Goal: Find specific page/section: Find specific page/section

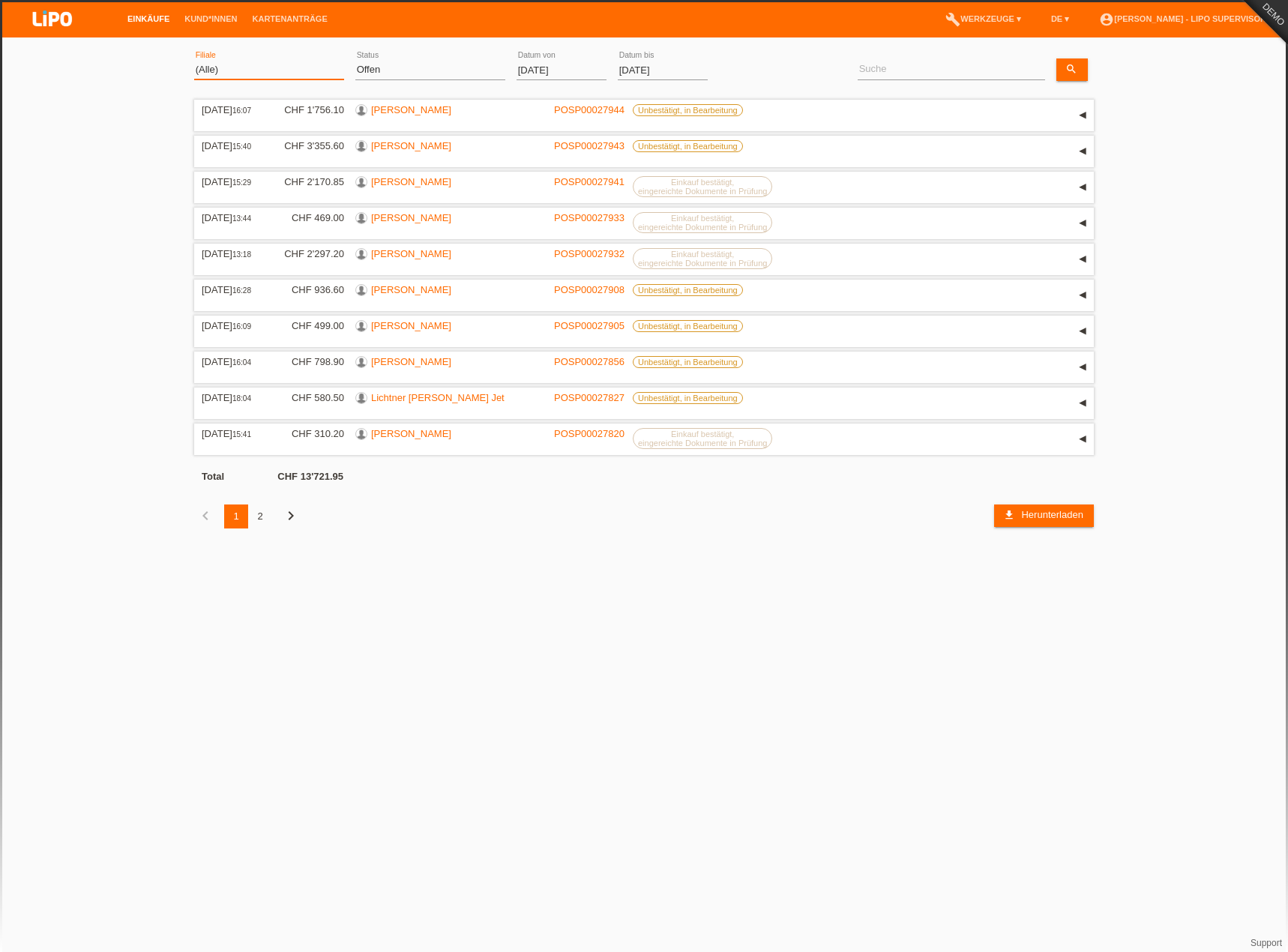
click at [259, 63] on select "(Alle) Aarau Biel Conthey Contone Delémont Dietikon Dietlikon Egerkingen Emmen …" at bounding box center [269, 70] width 150 height 18
select select "771"
click at [194, 61] on select "(Alle) Aarau Biel Conthey Contone Delémont Dietikon Dietlikon Egerkingen Emmen …" at bounding box center [269, 70] width 150 height 18
click at [404, 70] on select "(Alle) Neu Offen Zurückgewiesen Zurückgetreten / Storniert Abgeschlossen" at bounding box center [430, 70] width 150 height 18
click at [355, 61] on select "(Alle) Neu Offen Zurückgewiesen Zurückgetreten / Storniert Abgeschlossen" at bounding box center [430, 70] width 150 height 18
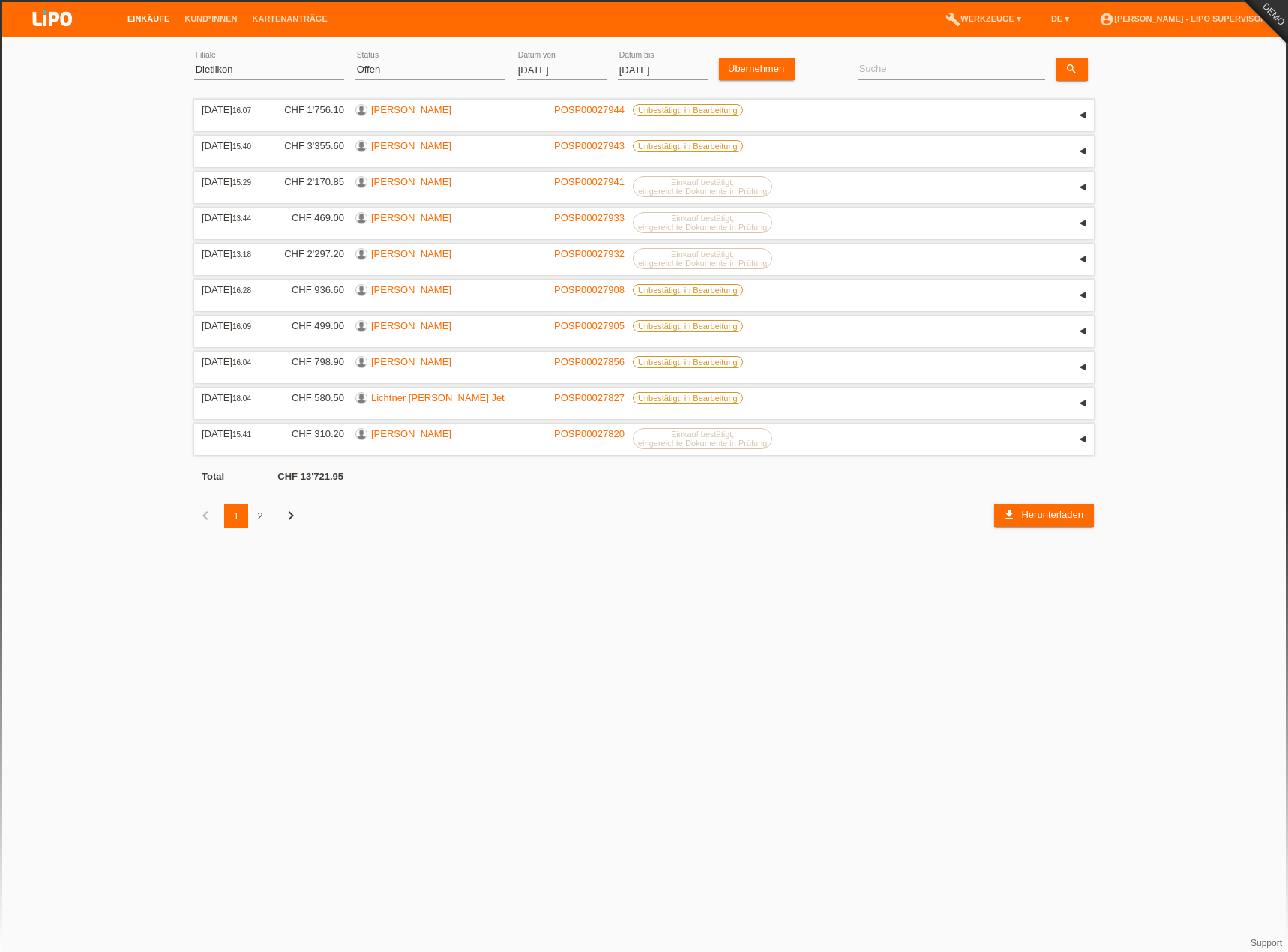
click at [555, 68] on input "[DATE]" at bounding box center [562, 70] width 90 height 19
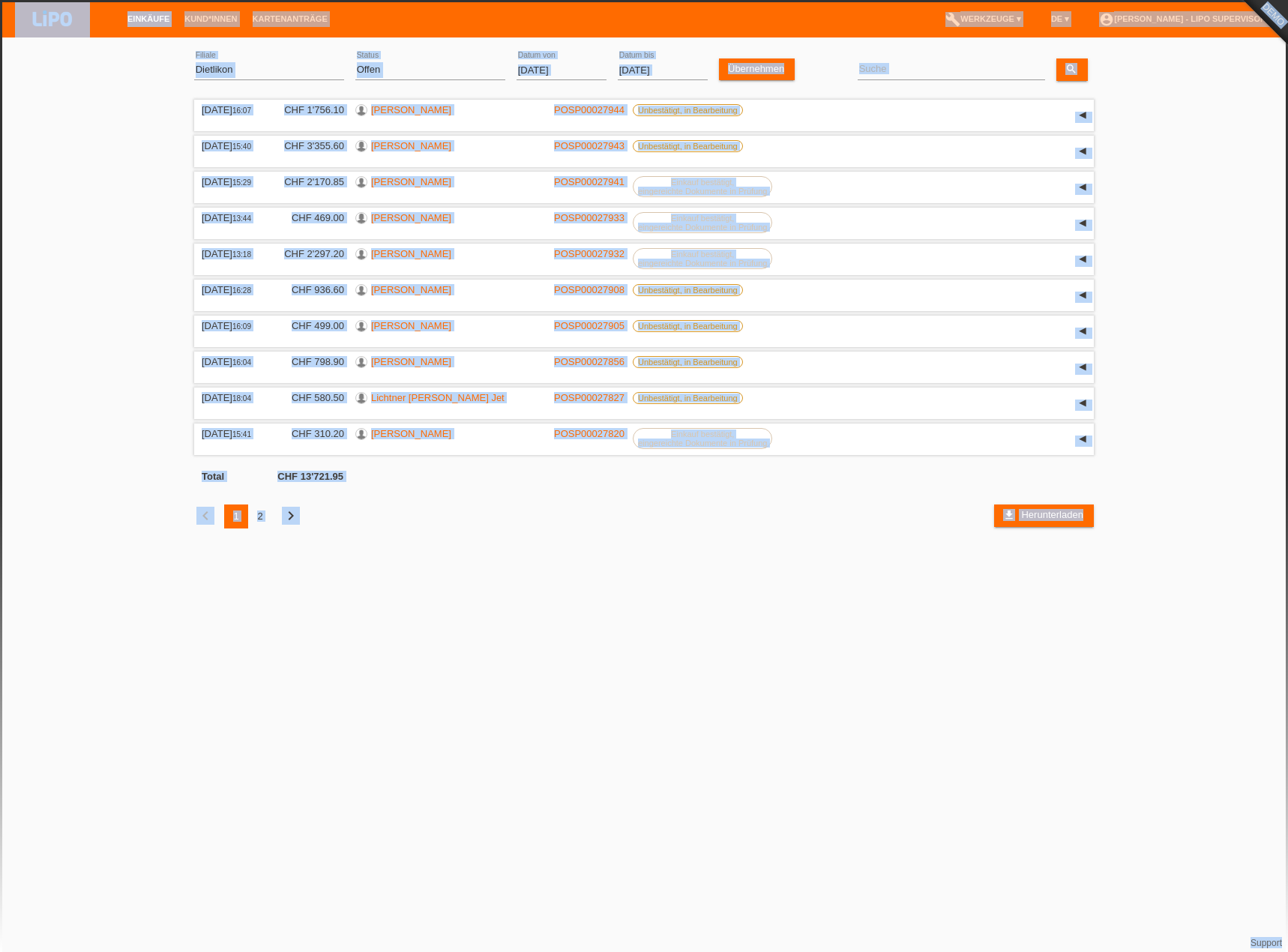
click at [568, 75] on body "Einkäufe Kund*innen Kartenanträge menu account_circle Simona Bologna - LIPO Sup…" at bounding box center [644, 298] width 1288 height 506
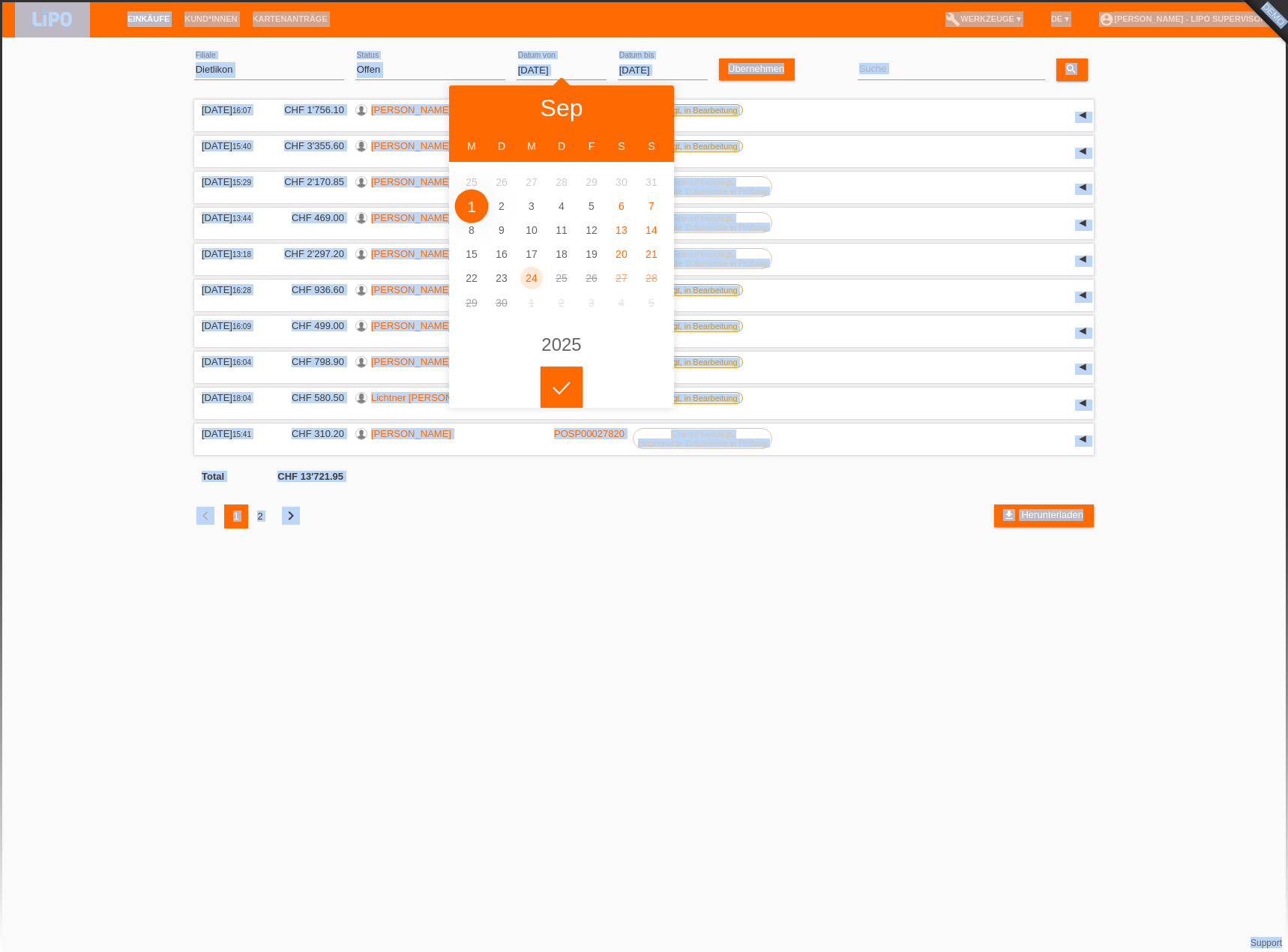
click at [567, 63] on input "[DATE]" at bounding box center [562, 70] width 90 height 19
click at [525, 48] on div "01.09.2025 error Datum von" at bounding box center [562, 71] width 90 height 51
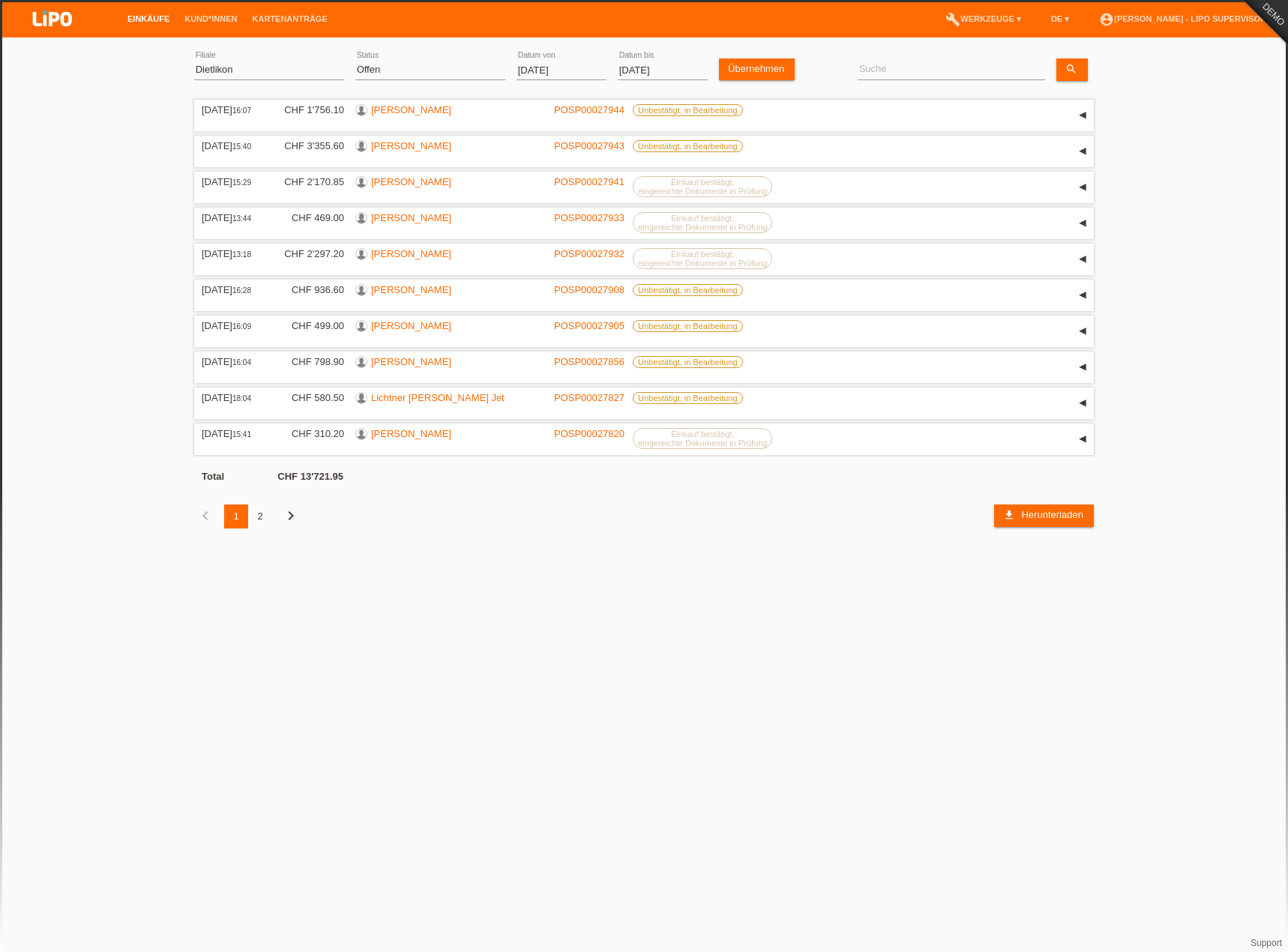
click at [578, 69] on input "[DATE]" at bounding box center [562, 70] width 90 height 19
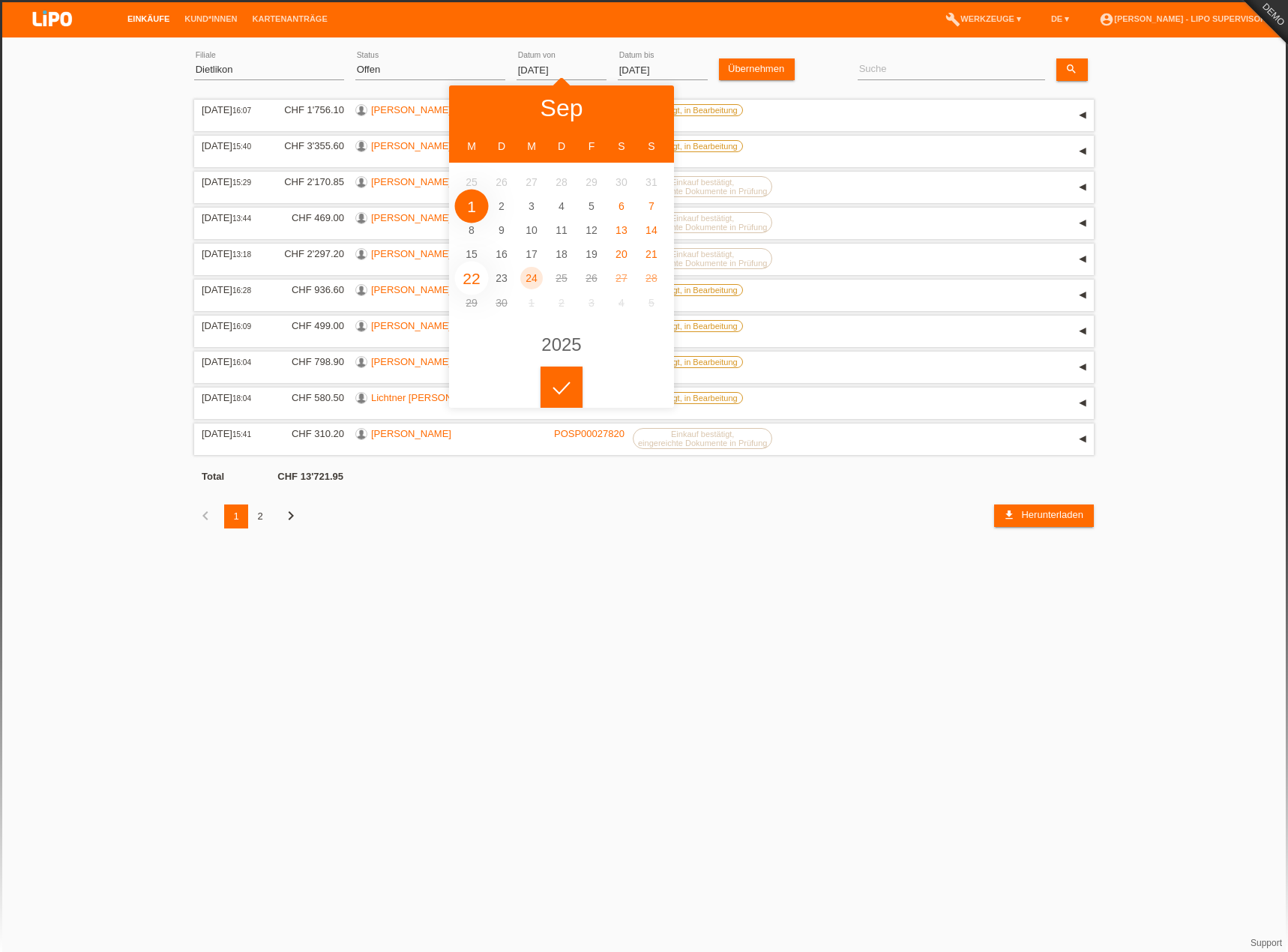
type input "[DATE]"
click at [555, 395] on div at bounding box center [562, 388] width 42 height 42
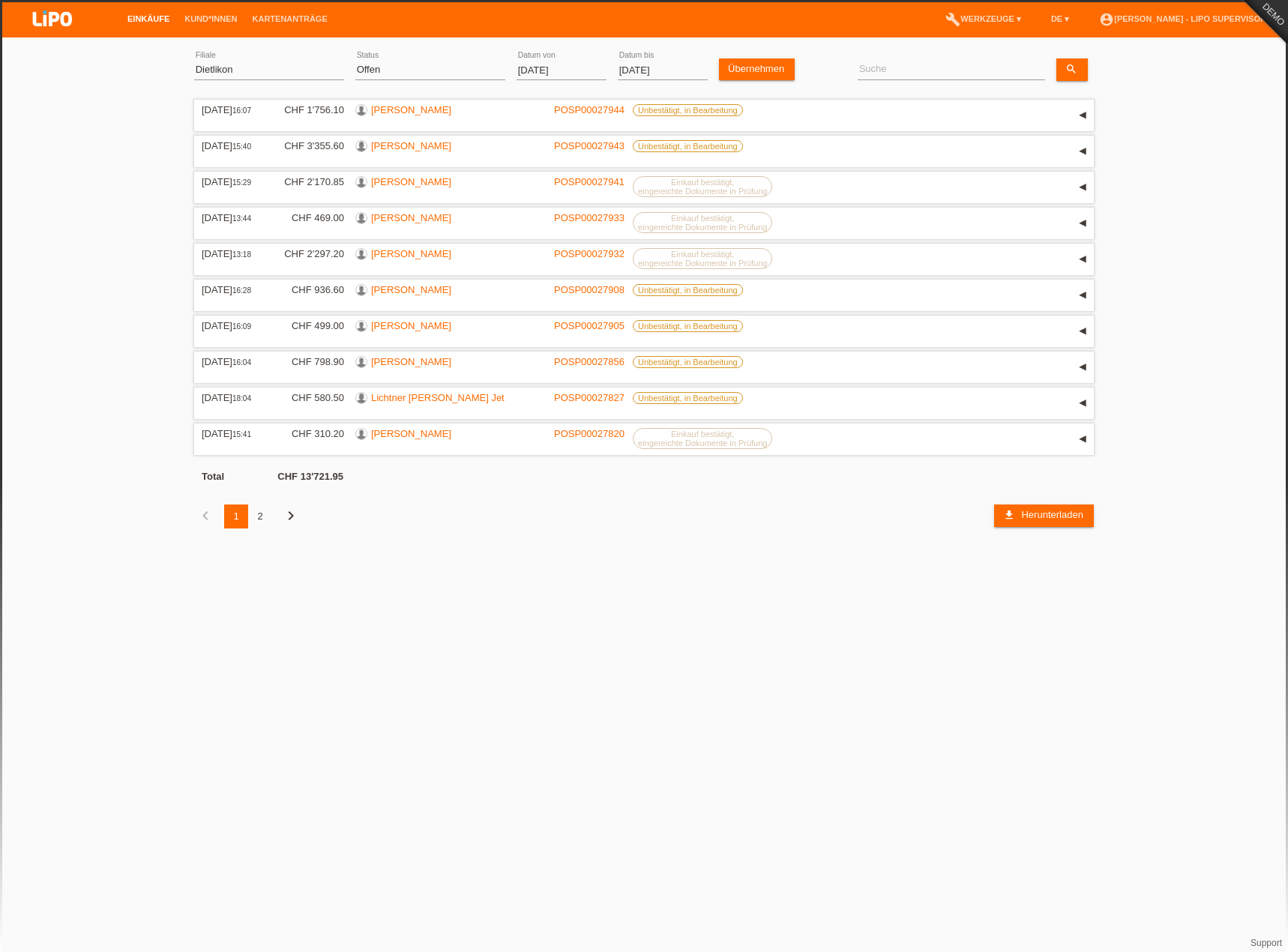
drag, startPoint x: 640, startPoint y: 65, endPoint x: 630, endPoint y: 68, distance: 10.4
click at [637, 68] on input "[DATE]" at bounding box center [663, 70] width 90 height 19
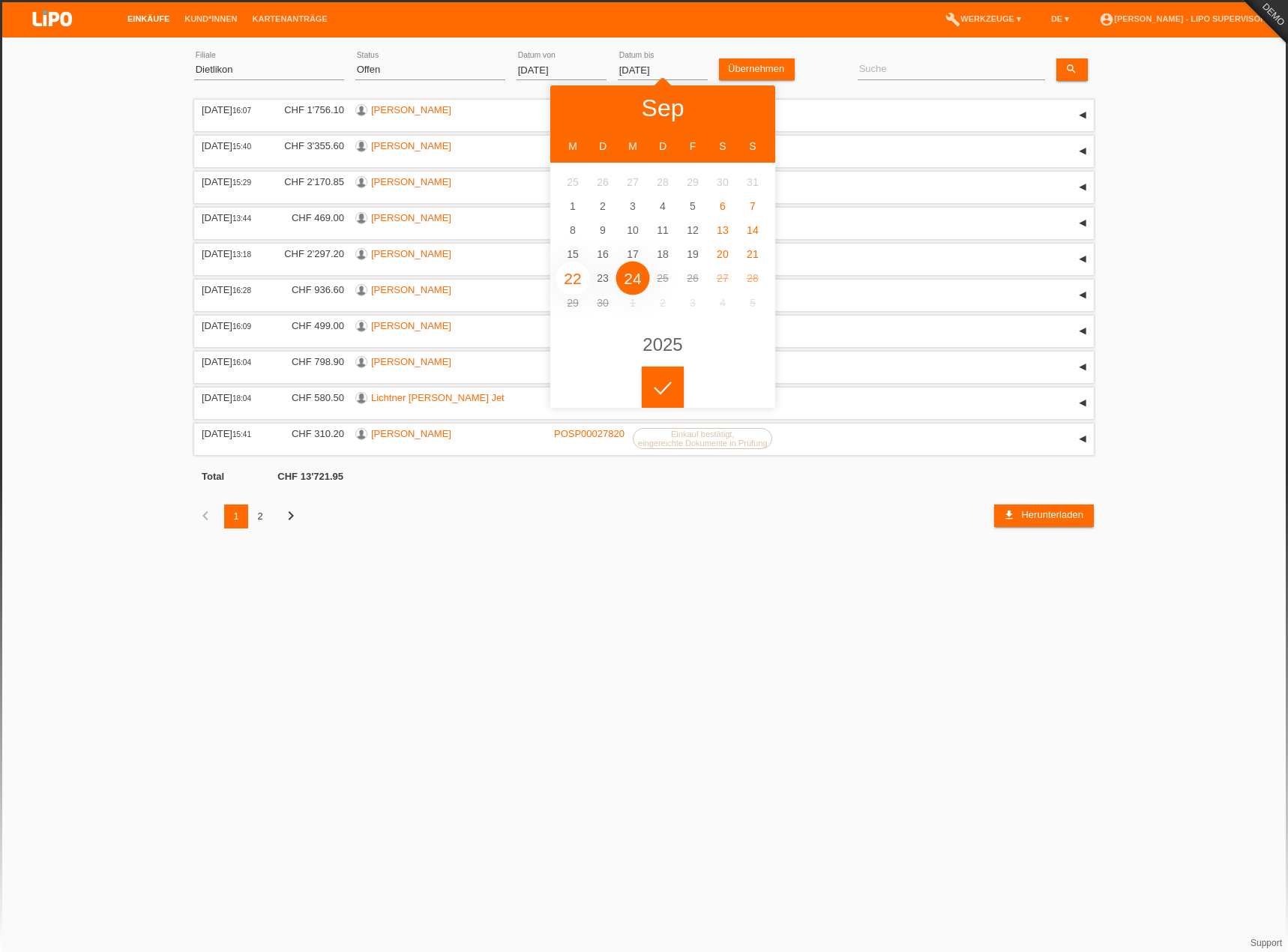
type input "[DATE]"
click at [666, 371] on div at bounding box center [663, 388] width 42 height 42
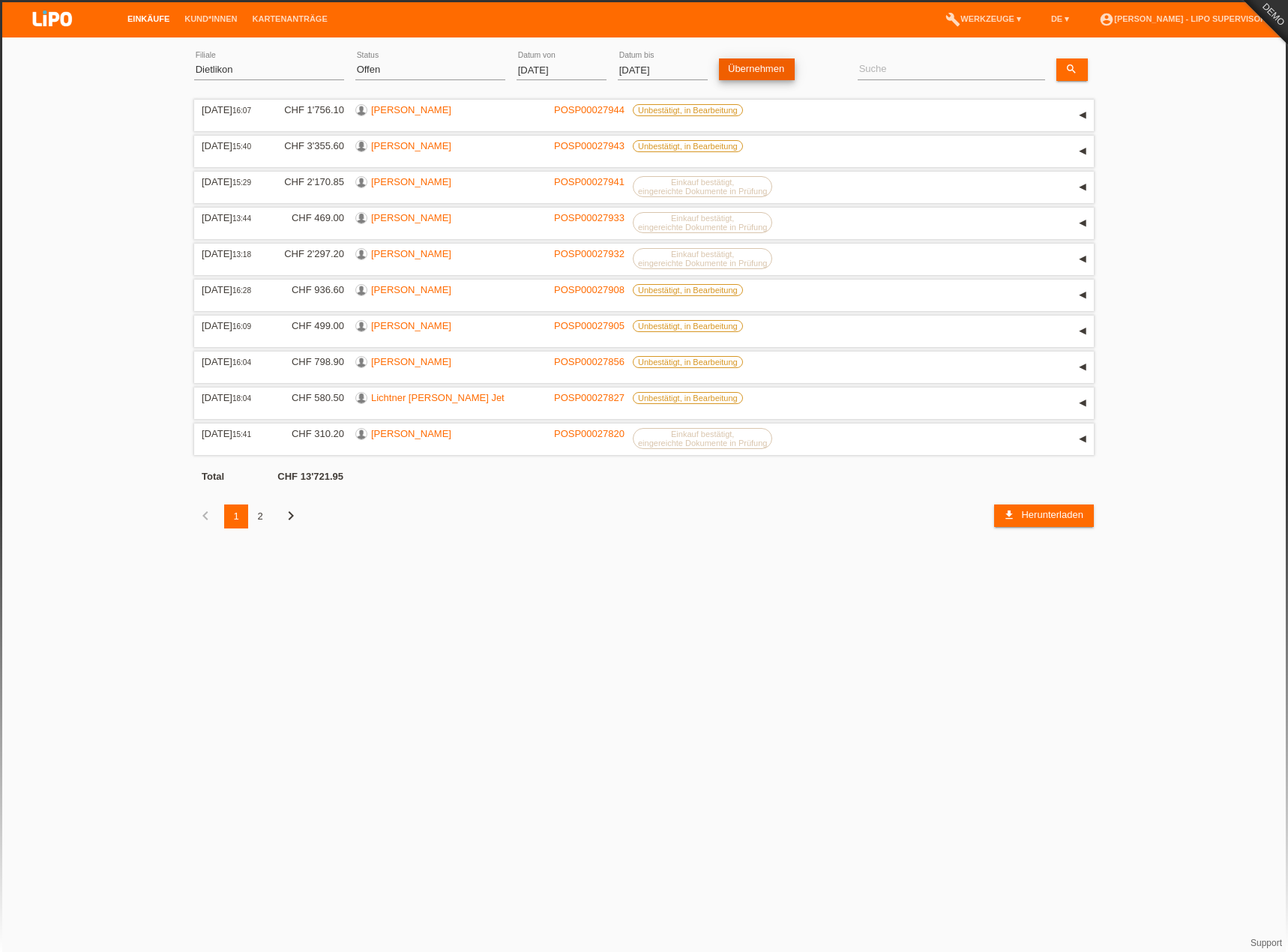
click at [755, 60] on link "Übernehmen" at bounding box center [757, 69] width 76 height 22
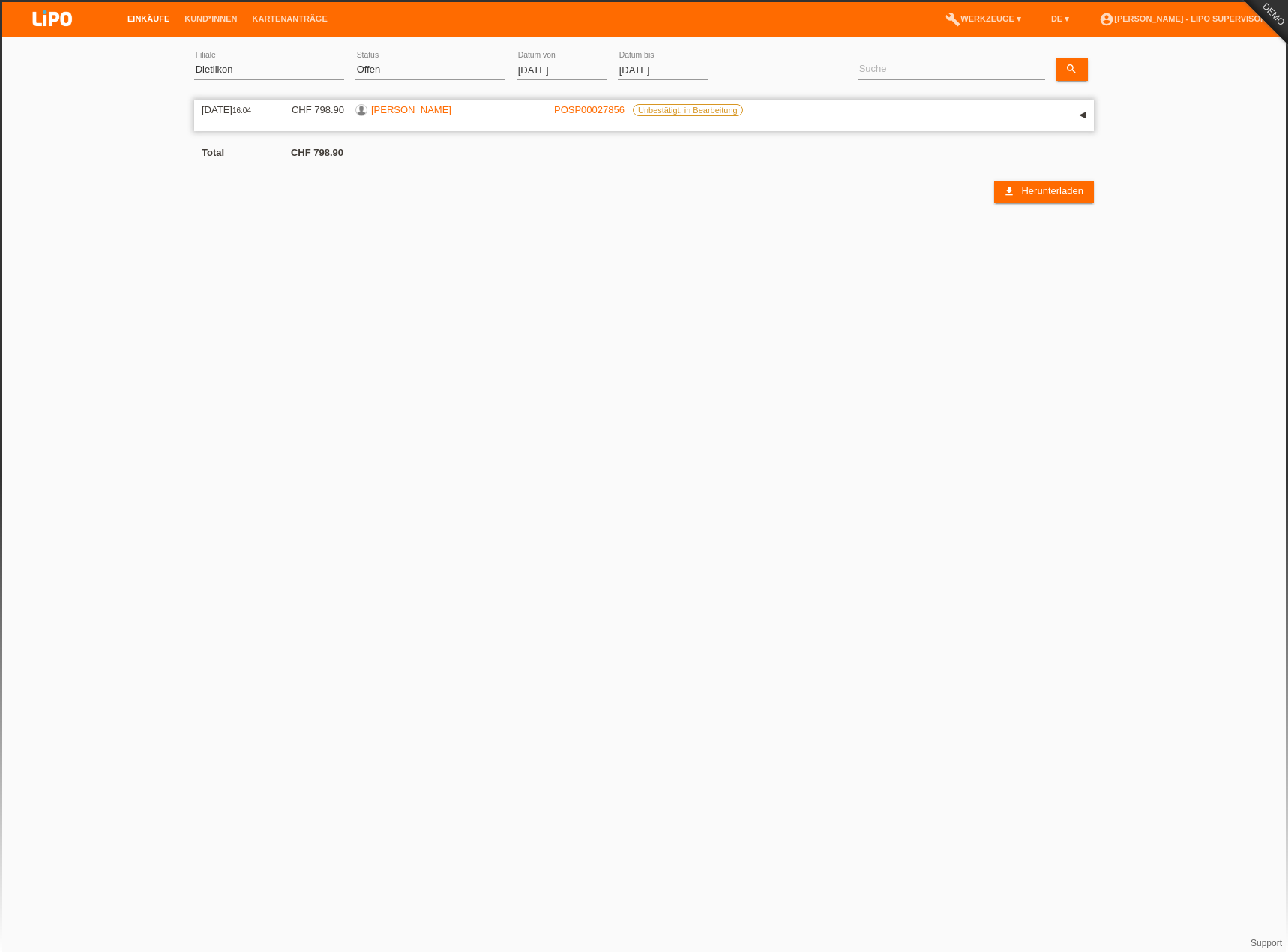
click at [1091, 115] on div "▾" at bounding box center [1083, 115] width 23 height 23
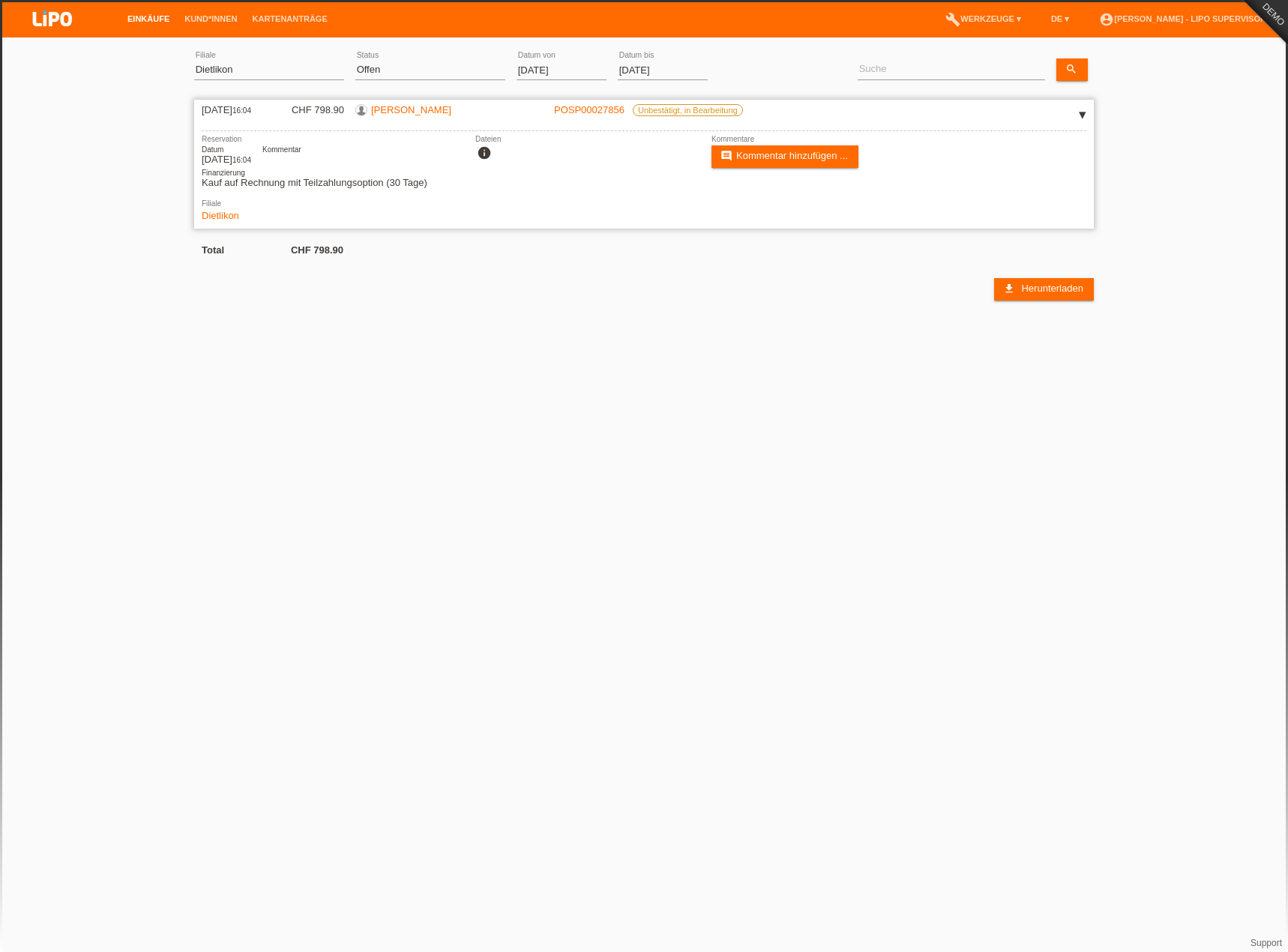
click at [423, 103] on div "22.09.2025 16:04 CHF 798.90 Bujamin Mutezani POSP00027856 Unbestätigt, in Bearb…" at bounding box center [644, 164] width 899 height 129
click at [419, 108] on link "[PERSON_NAME]" at bounding box center [411, 109] width 80 height 11
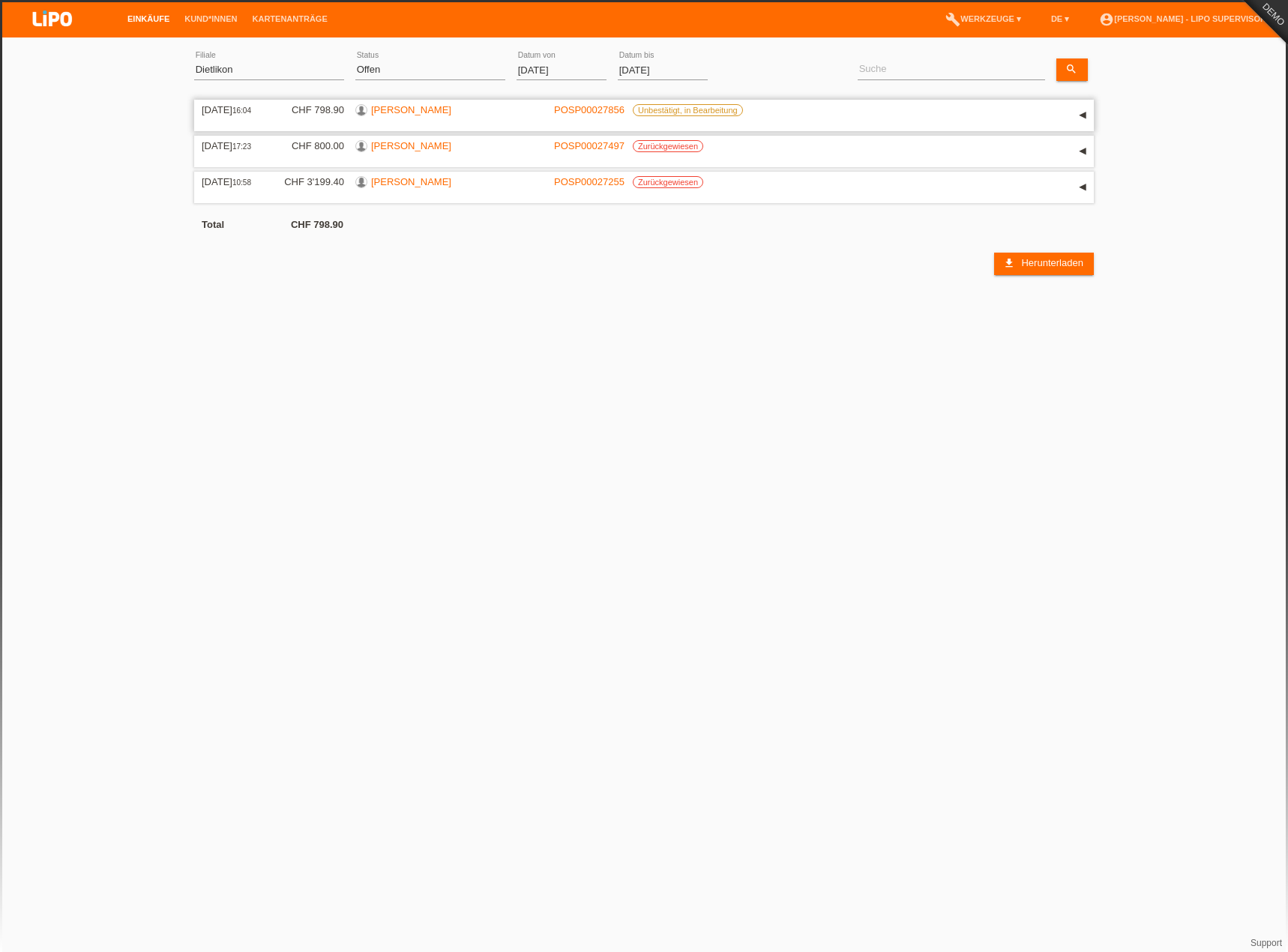
click at [415, 105] on link "[PERSON_NAME]" at bounding box center [411, 109] width 80 height 11
click at [324, 118] on div "22.09.2025 16:04 CHF 798.90 Bujamin Mutezani POSP00027856 Unbestätigt, in Bearb…" at bounding box center [644, 115] width 884 height 23
click at [406, 113] on link "[PERSON_NAME]" at bounding box center [411, 109] width 80 height 11
drag, startPoint x: 464, startPoint y: 115, endPoint x: 369, endPoint y: 104, distance: 95.6
click at [369, 104] on div "[PERSON_NAME]" at bounding box center [449, 111] width 188 height 14
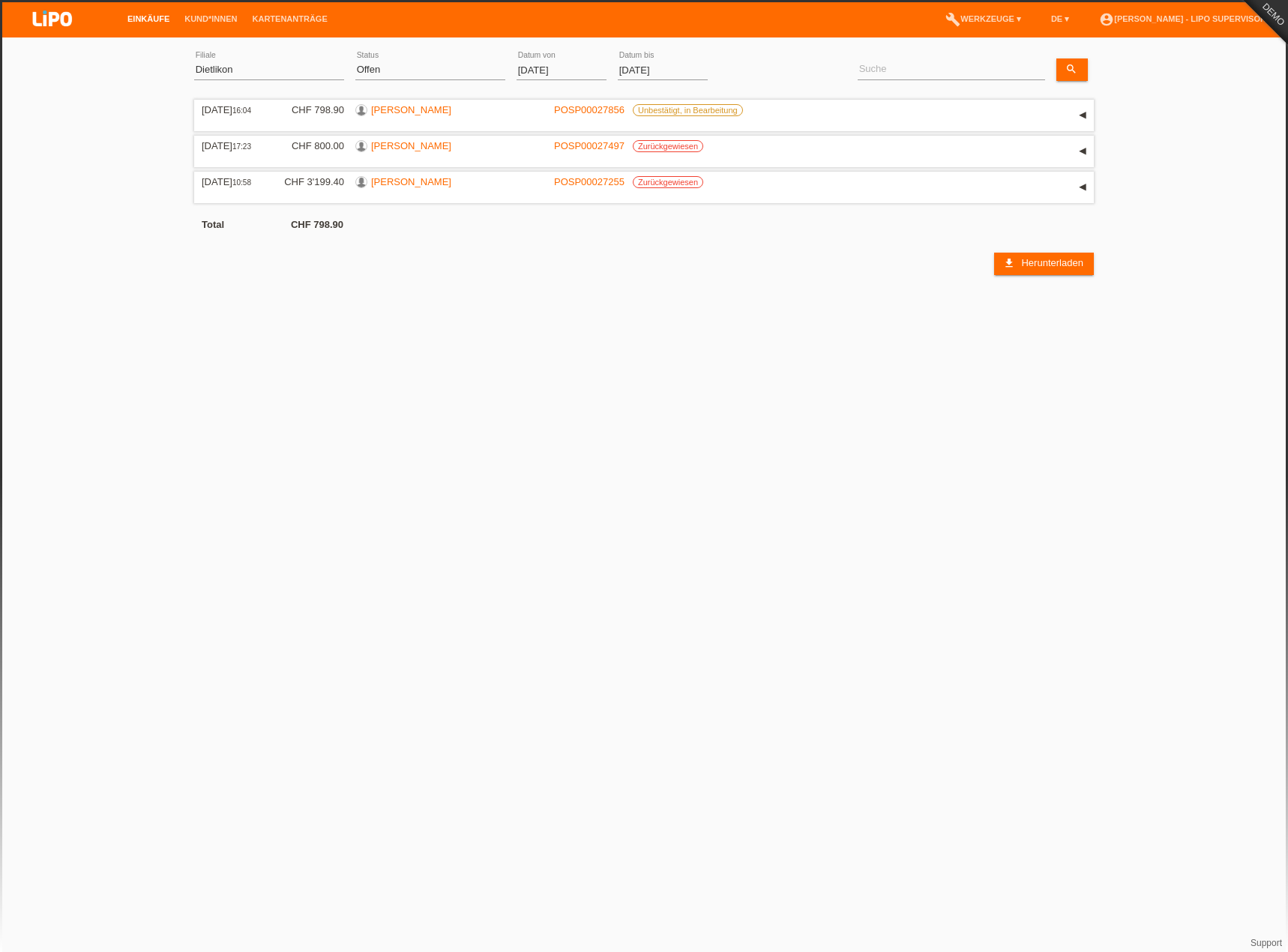
copy div "[PERSON_NAME]"
click at [1183, 18] on link "account_circle [PERSON_NAME] - LIPO Supervisor ▾" at bounding box center [1186, 19] width 189 height 9
click at [1102, 101] on link "Logout" at bounding box center [1088, 107] width 30 height 11
